Goal: Check status: Check status

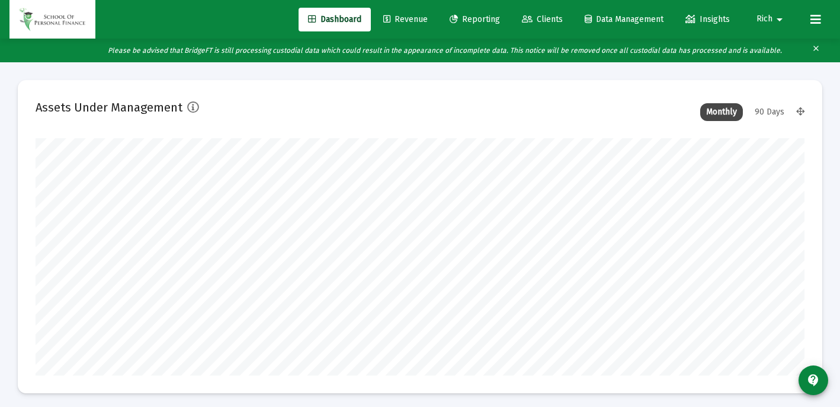
scroll to position [237, 769]
type input "[DATE]"
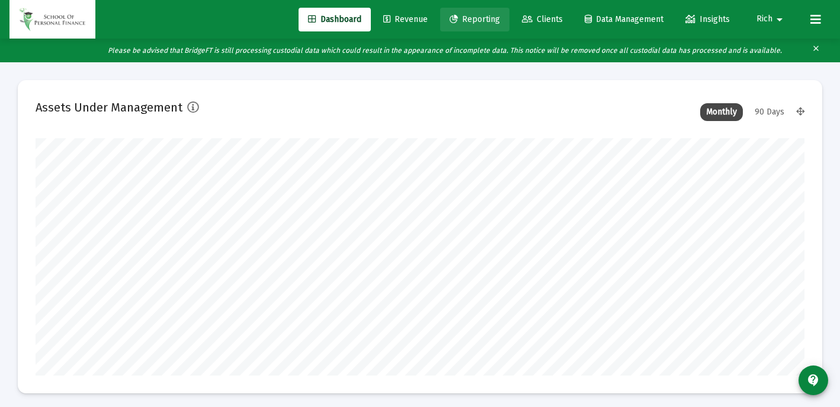
click at [476, 18] on span "Reporting" at bounding box center [475, 19] width 50 height 10
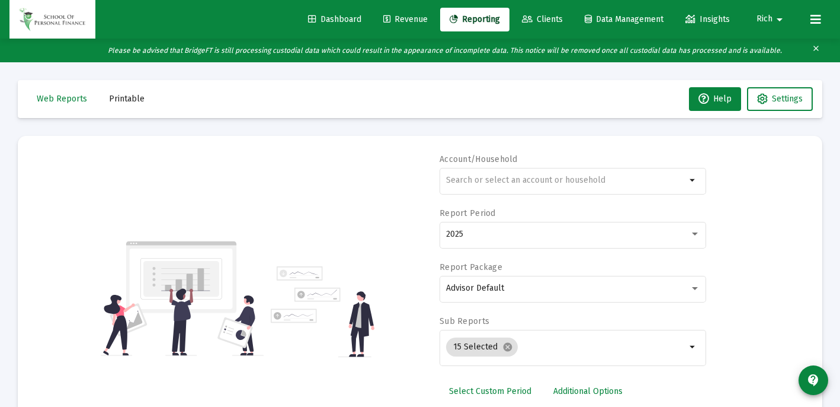
click at [465, 175] on input "text" at bounding box center [566, 179] width 240 height 9
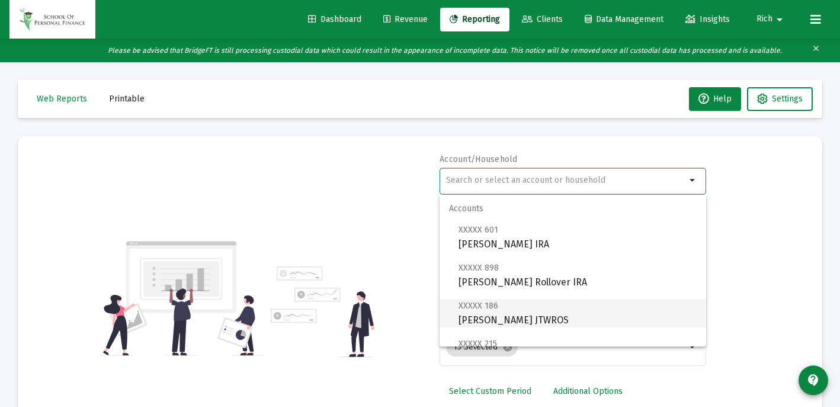
click at [488, 316] on span "XXXXX 186 [PERSON_NAME] JTWROS" at bounding box center [578, 312] width 238 height 29
type input "[PERSON_NAME] JTWROS"
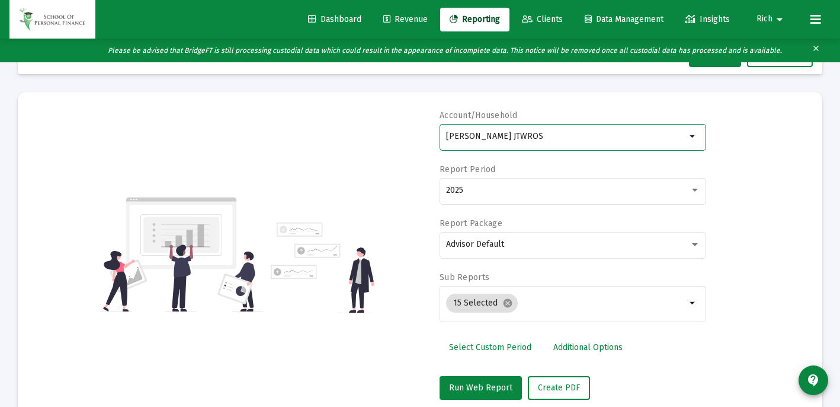
scroll to position [72, 0]
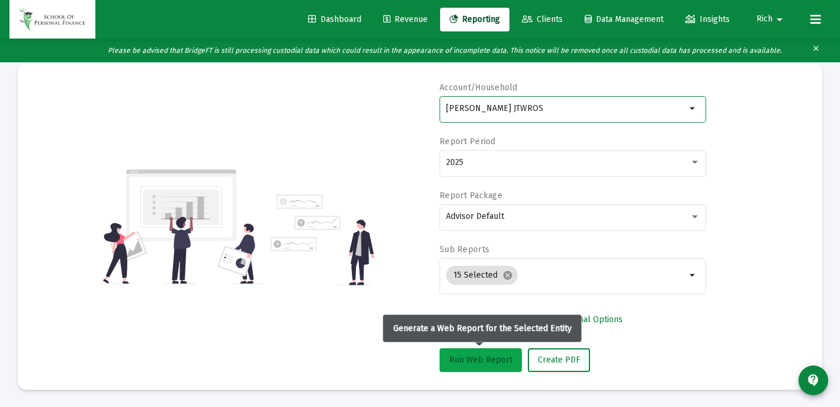
click at [473, 362] on span "Run Web Report" at bounding box center [480, 359] width 63 height 10
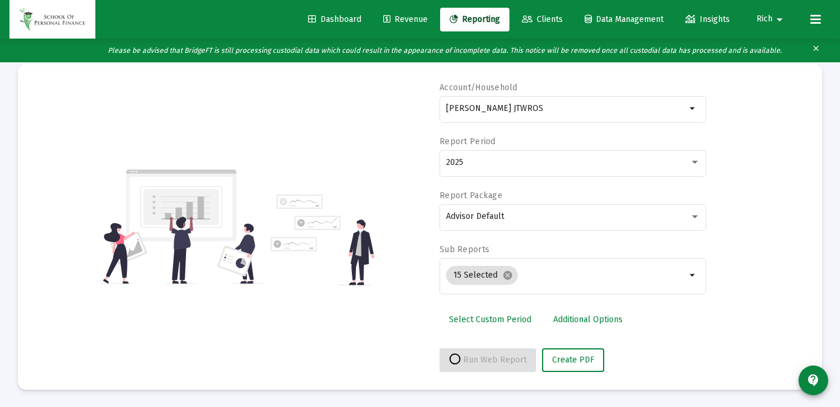
select select "View all"
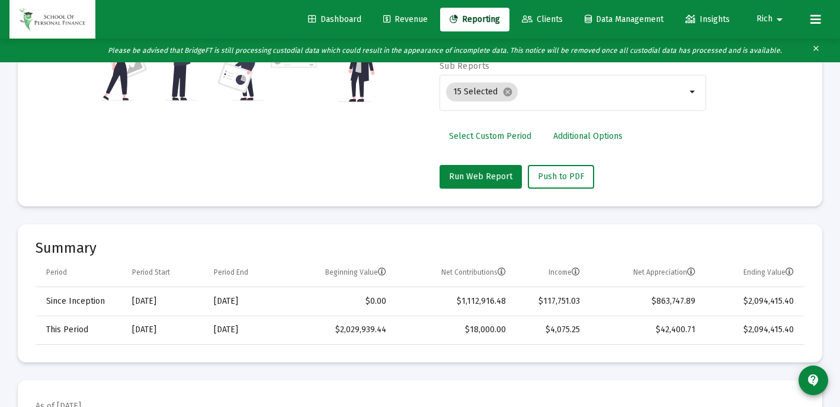
scroll to position [251, 0]
